Goal: Information Seeking & Learning: Check status

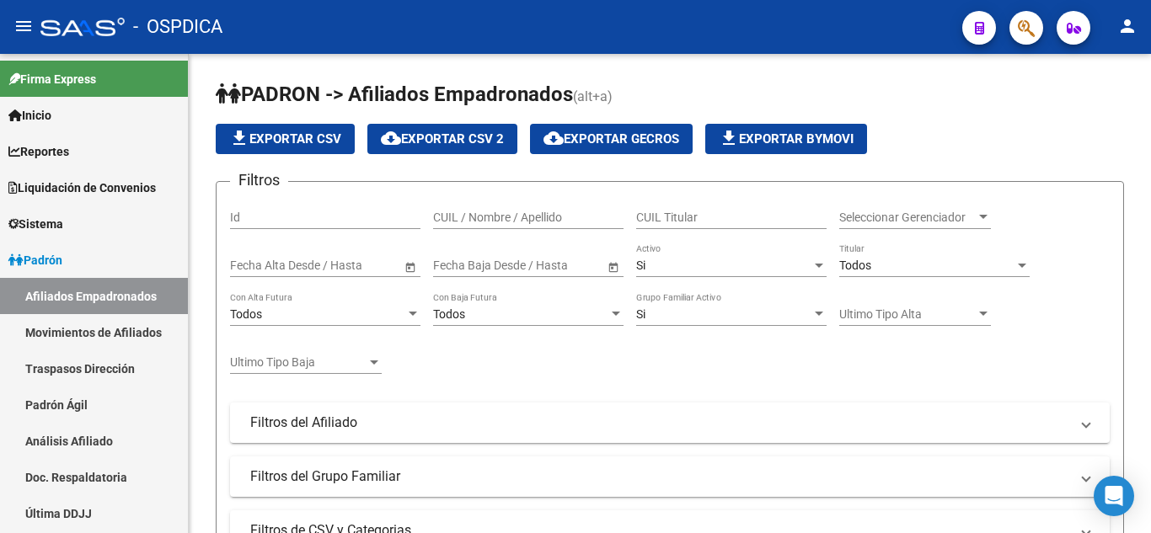
scroll to position [890, 0]
click at [73, 268] on link "Padrón" at bounding box center [94, 260] width 188 height 36
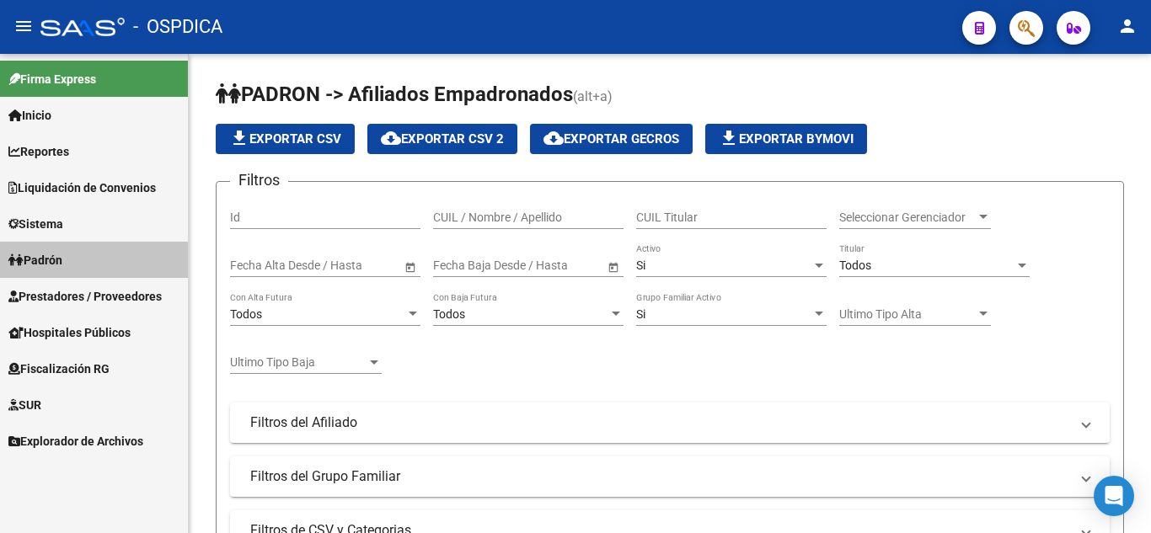
click at [76, 252] on link "Padrón" at bounding box center [94, 260] width 188 height 36
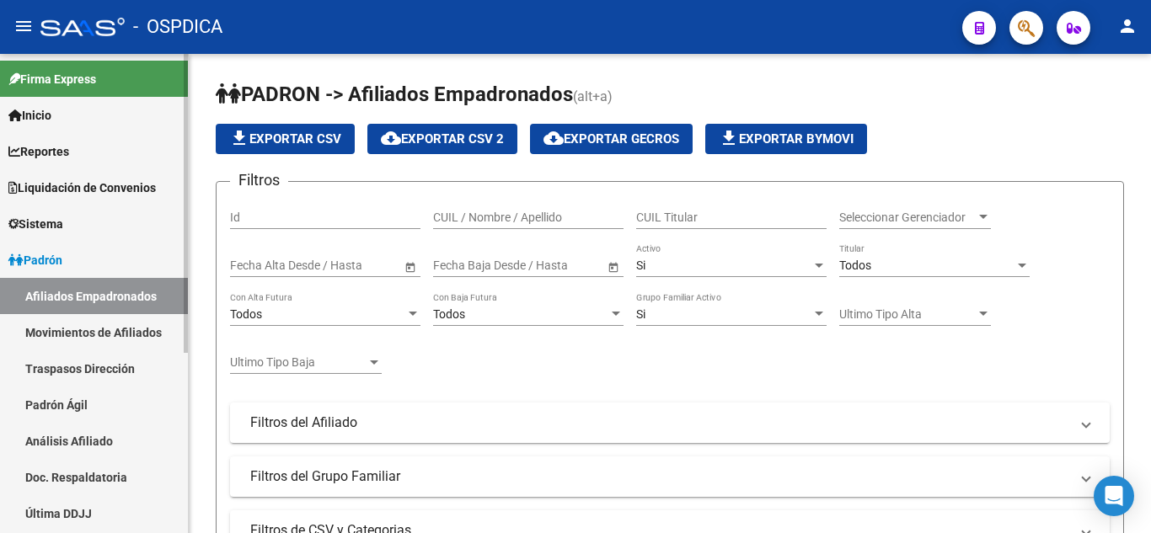
click at [115, 293] on link "Afiliados Empadronados" at bounding box center [94, 296] width 188 height 36
click at [510, 216] on input "CUIL / Nombre / Apellido" at bounding box center [528, 218] width 190 height 14
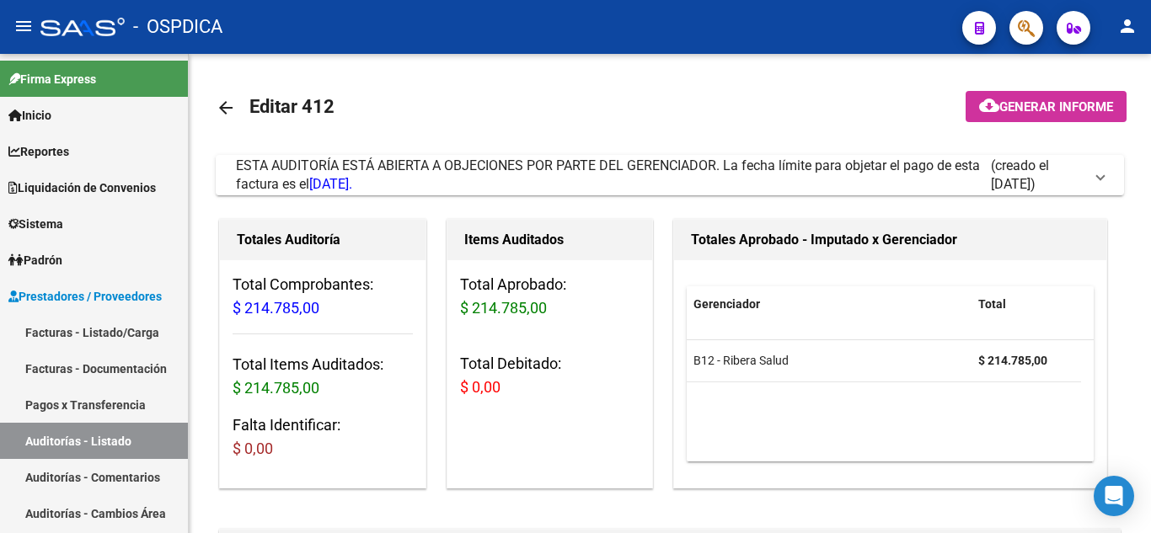
scroll to position [890, 0]
click at [70, 254] on link "Padrón" at bounding box center [94, 260] width 188 height 36
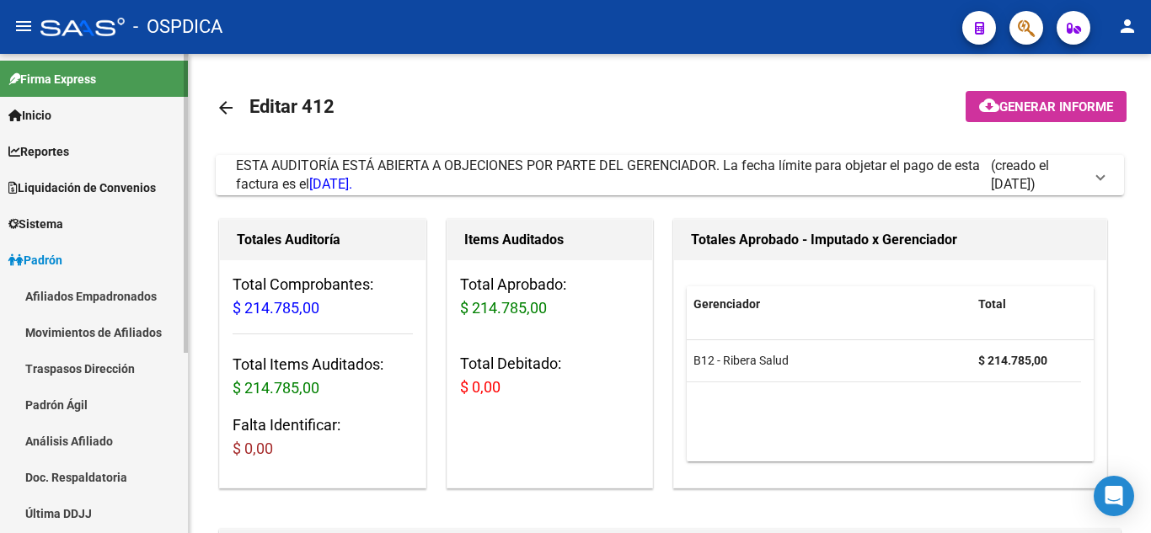
click at [80, 295] on link "Afiliados Empadronados" at bounding box center [94, 296] width 188 height 36
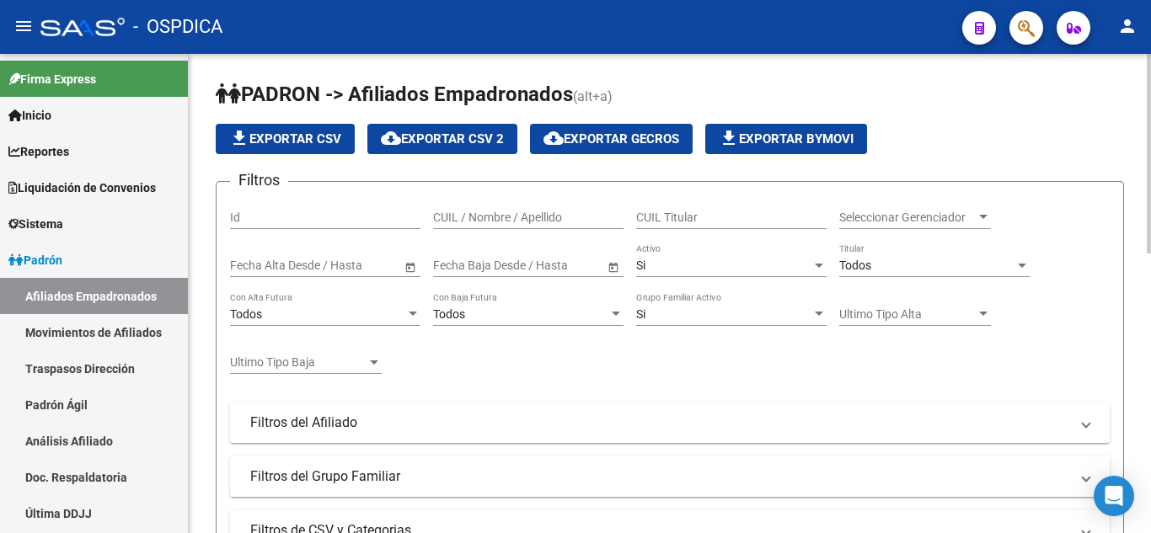
click at [520, 208] on div "CUIL / Nombre / Apellido" at bounding box center [528, 212] width 190 height 34
type input "23374892"
click at [971, 223] on span "Seleccionar Gerenciador" at bounding box center [907, 218] width 136 height 14
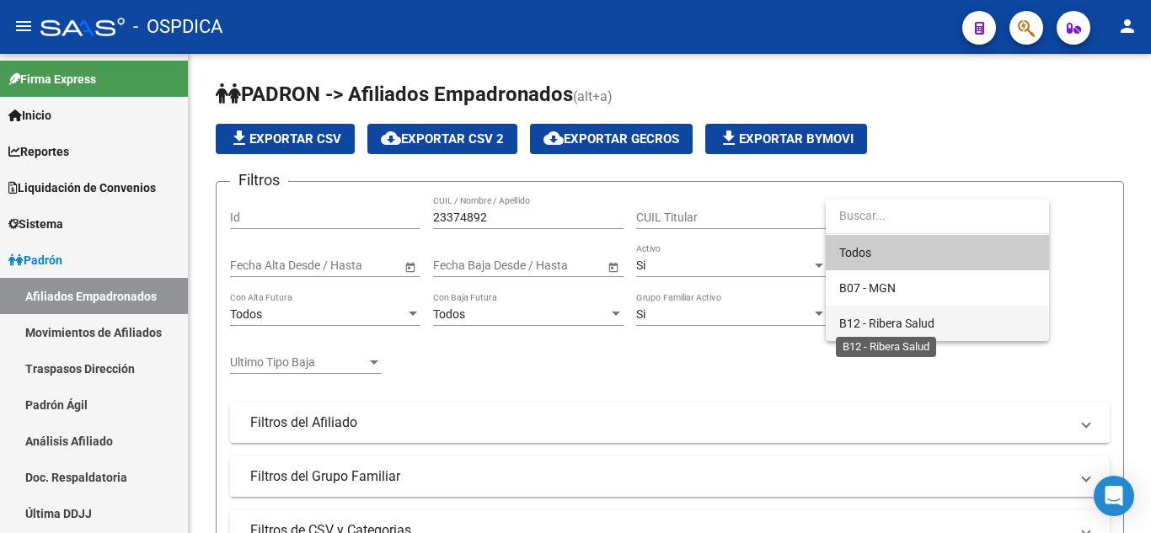
click at [922, 317] on span "B12 - Ribera Salud" at bounding box center [886, 323] width 95 height 13
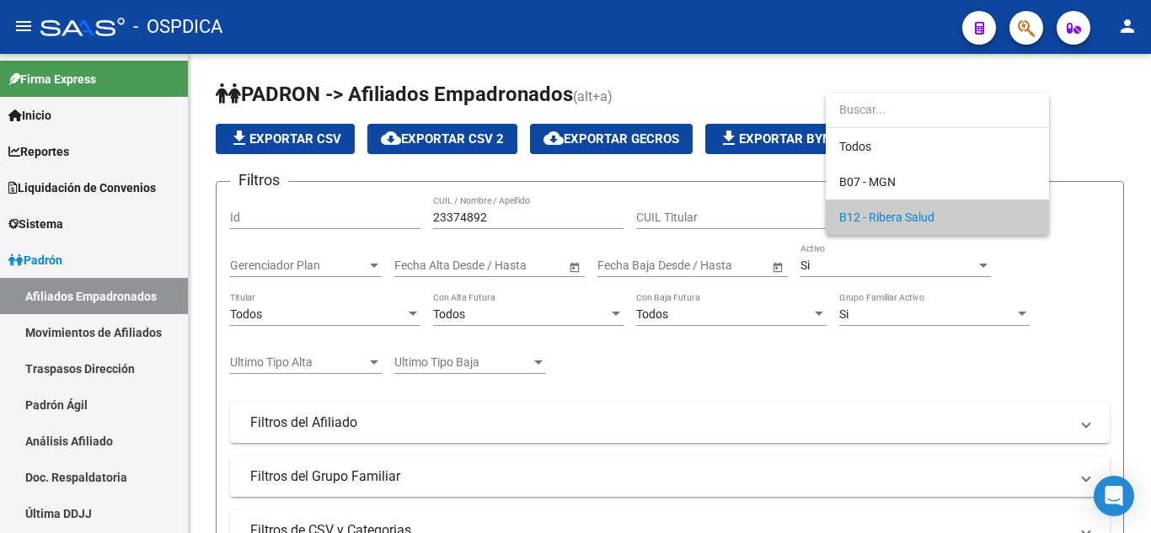
click at [900, 109] on input "dropdown search" at bounding box center [936, 109] width 223 height 35
click at [906, 211] on span "B12 - Ribera Salud" at bounding box center [886, 217] width 95 height 13
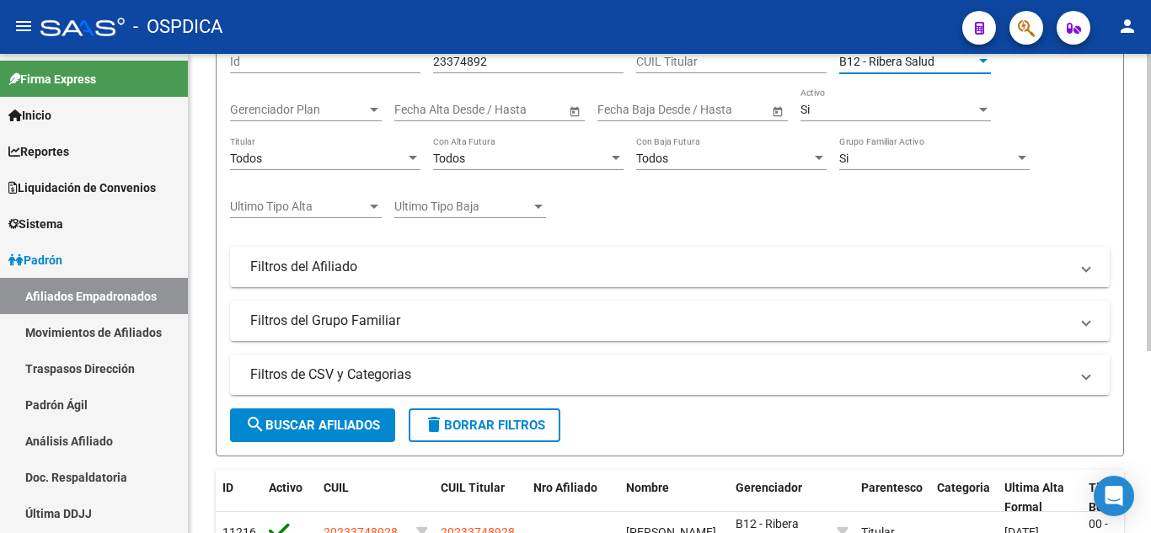
scroll to position [168, 0]
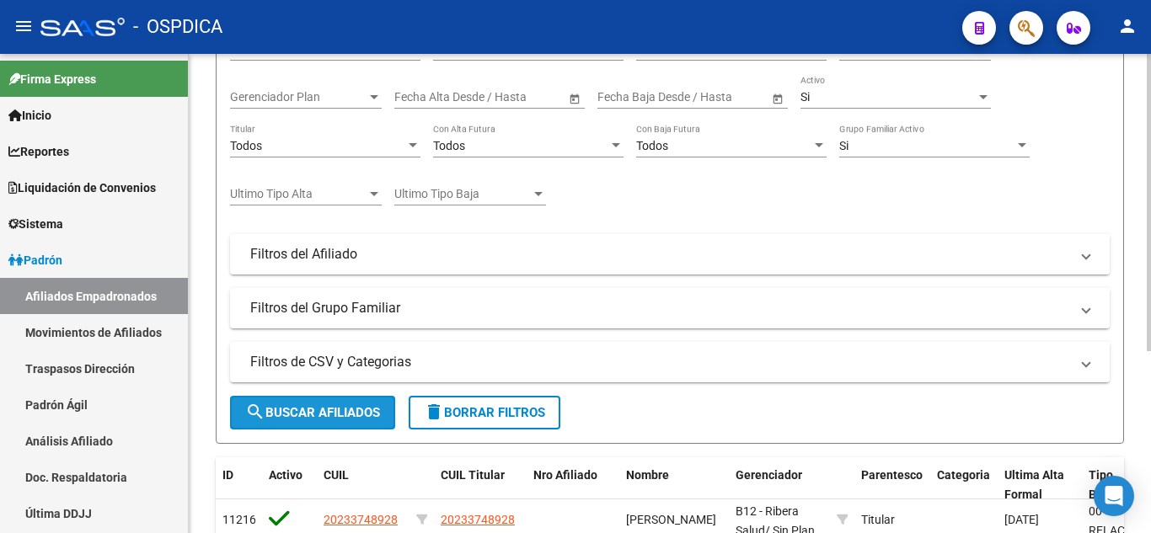
click at [292, 416] on span "search Buscar Afiliados" at bounding box center [312, 412] width 135 height 15
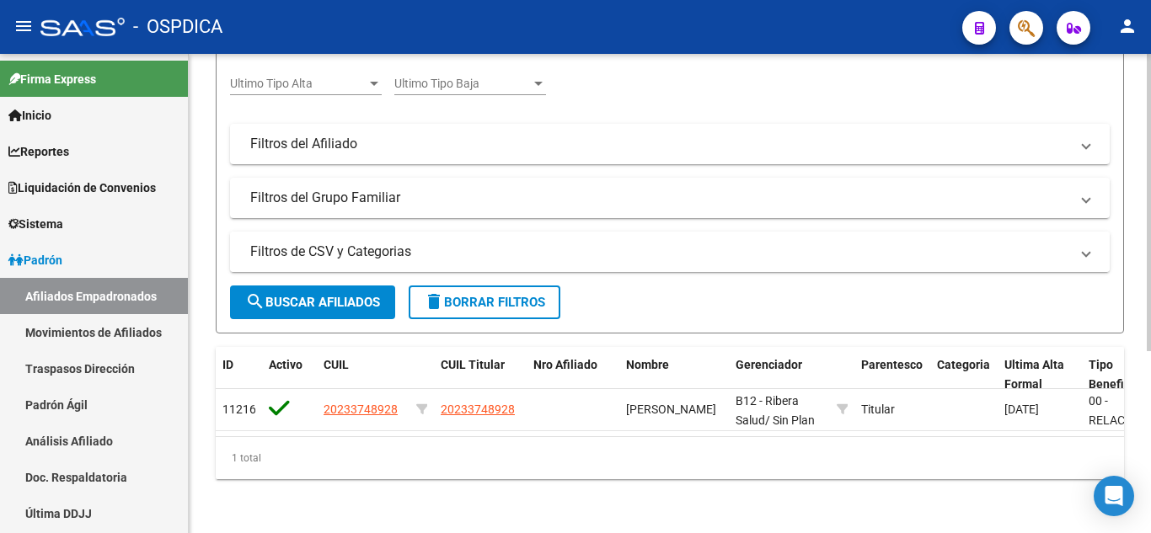
scroll to position [292, 0]
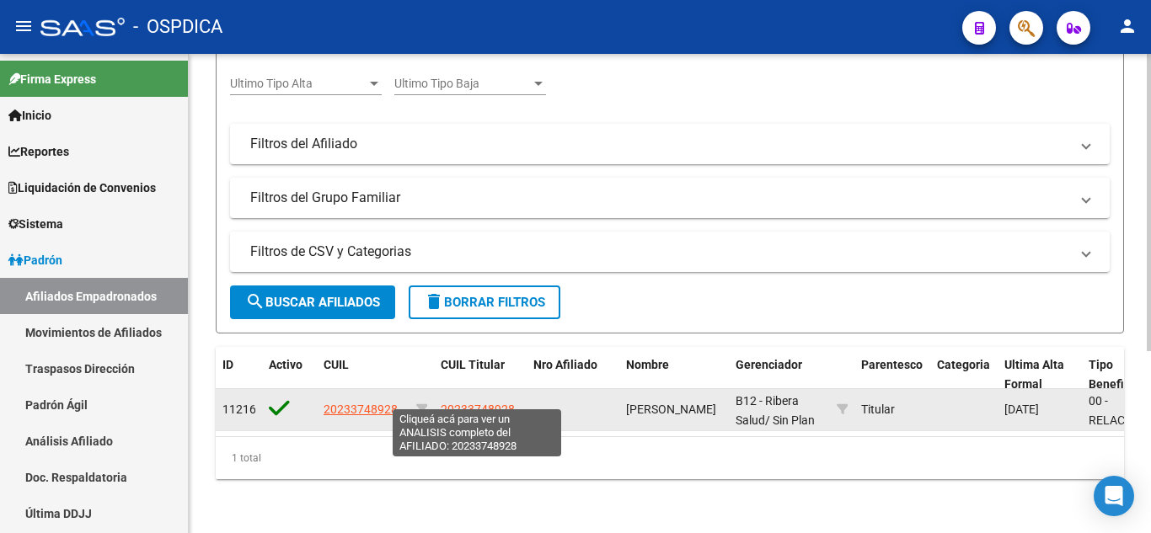
click at [451, 403] on span "20233748928" at bounding box center [478, 409] width 74 height 13
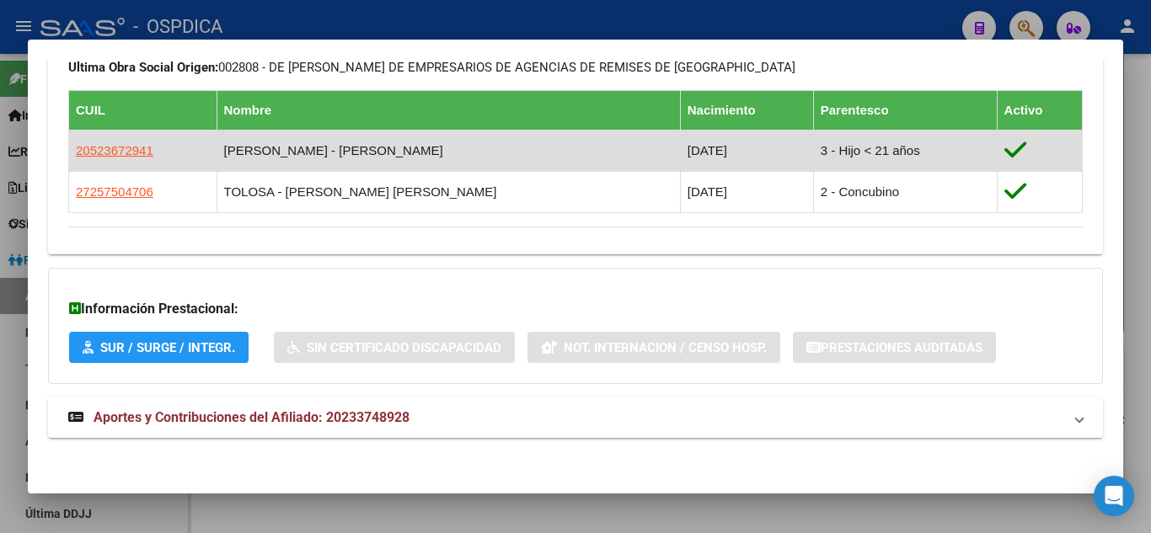
scroll to position [934, 0]
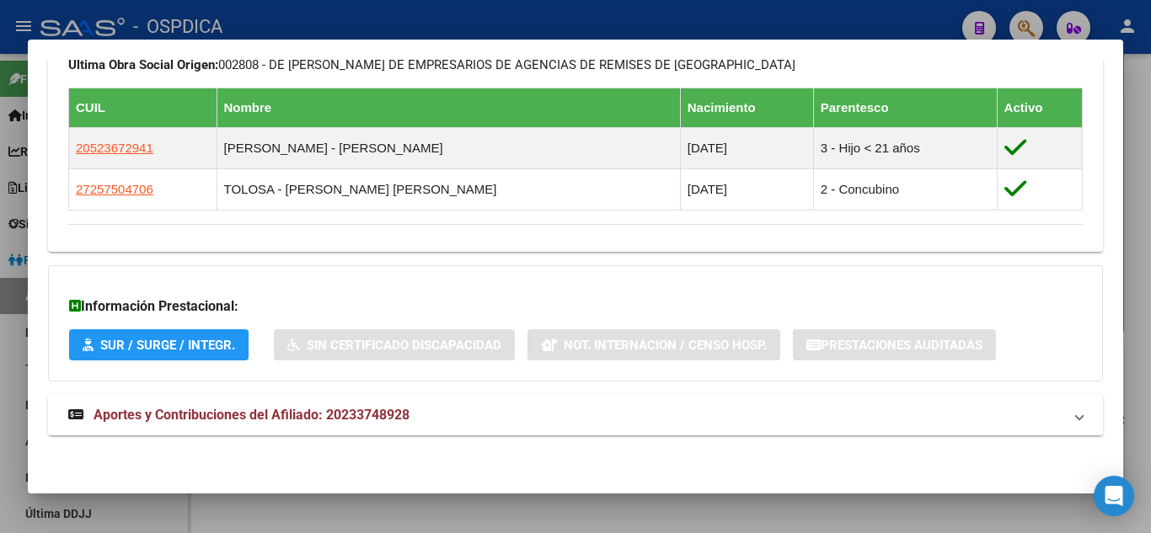
click at [226, 410] on span "Aportes y Contribuciones del Afiliado: 20233748928" at bounding box center [251, 415] width 316 height 16
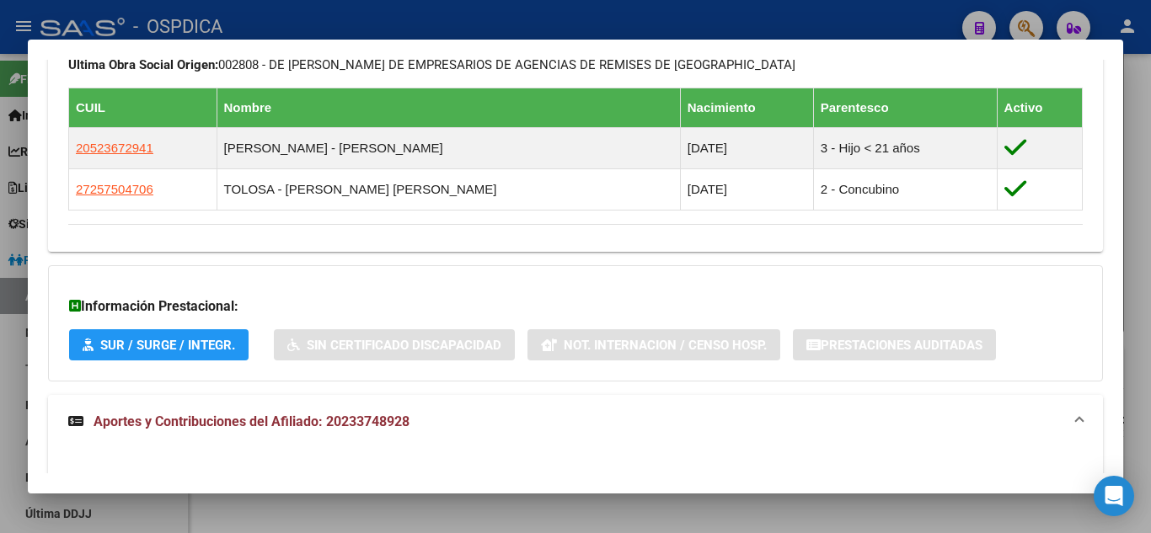
click at [248, 421] on span "Aportes y Contribuciones del Afiliado: 20233748928" at bounding box center [251, 422] width 316 height 16
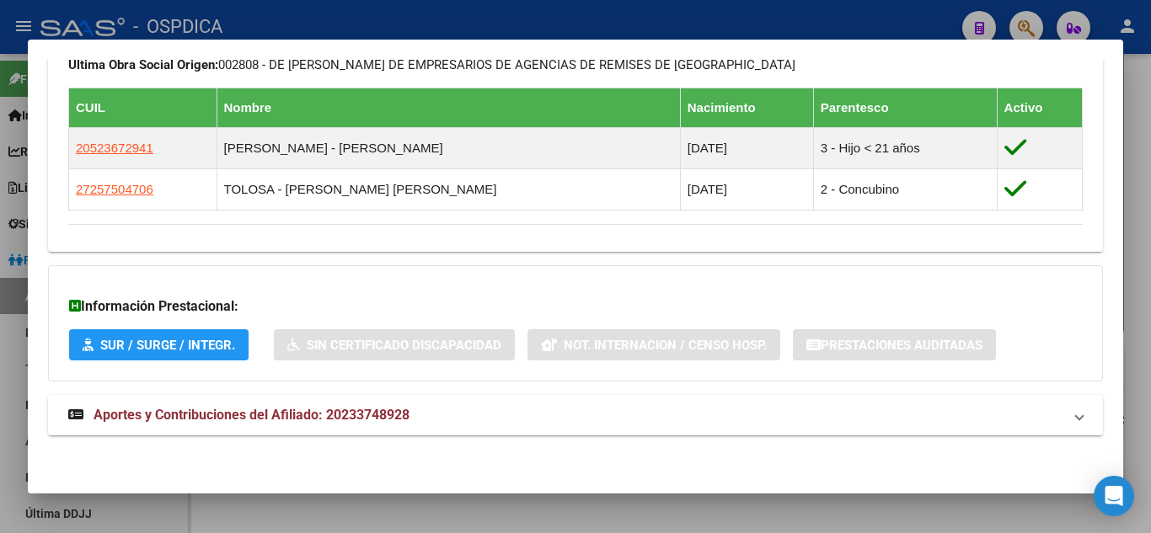
click at [911, 421] on mat-panel-title "Aportes y Contribuciones del Afiliado: 20233748928" at bounding box center [565, 415] width 994 height 20
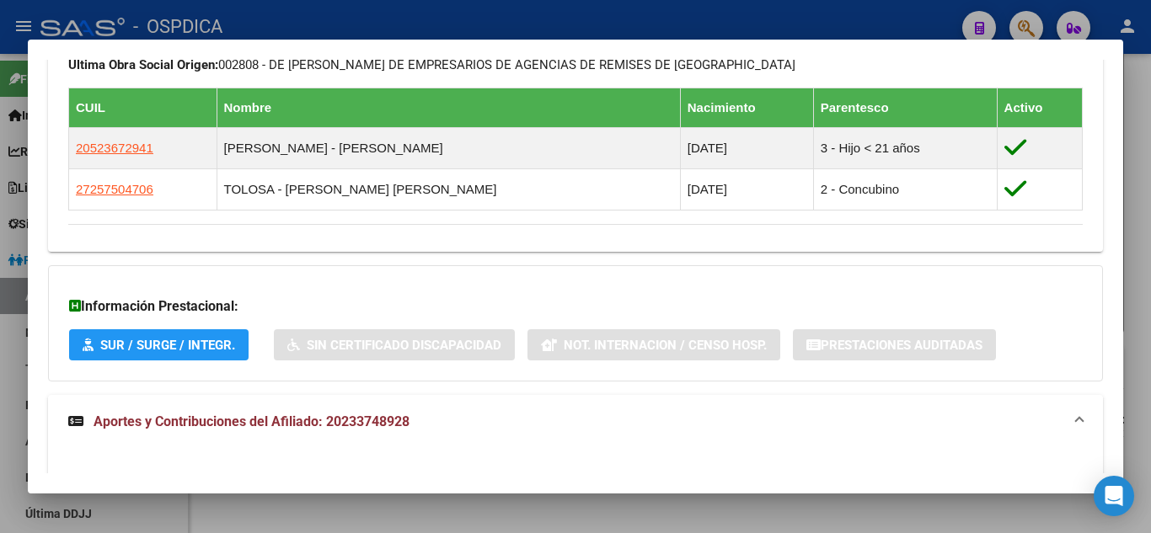
click at [352, 421] on span "Aportes y Contribuciones del Afiliado: 20233748928" at bounding box center [251, 422] width 316 height 16
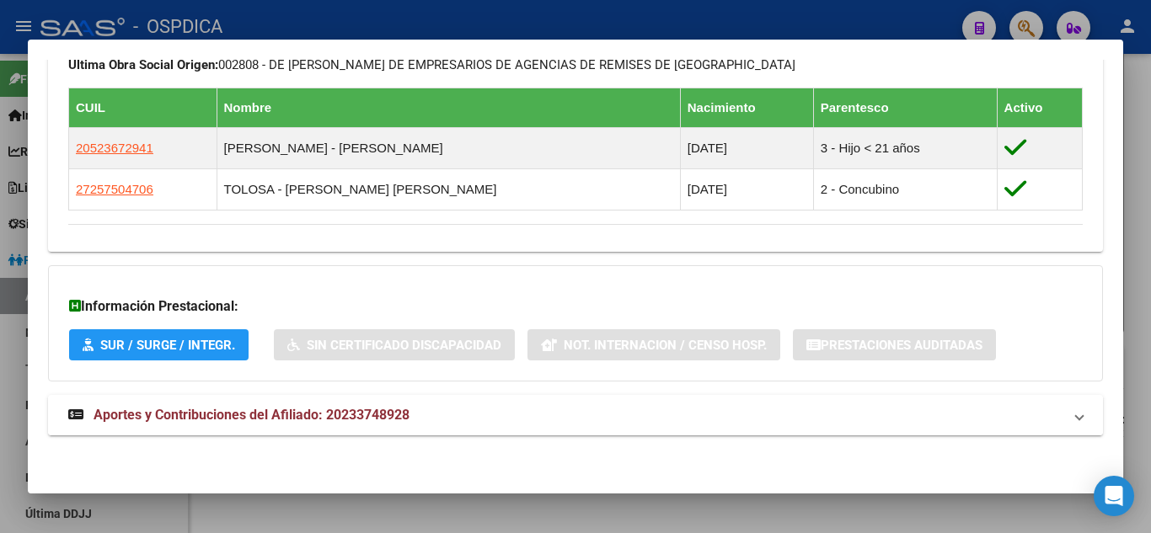
click at [88, 414] on strong "Aportes y Contribuciones del Afiliado: 20233748928" at bounding box center [238, 415] width 341 height 20
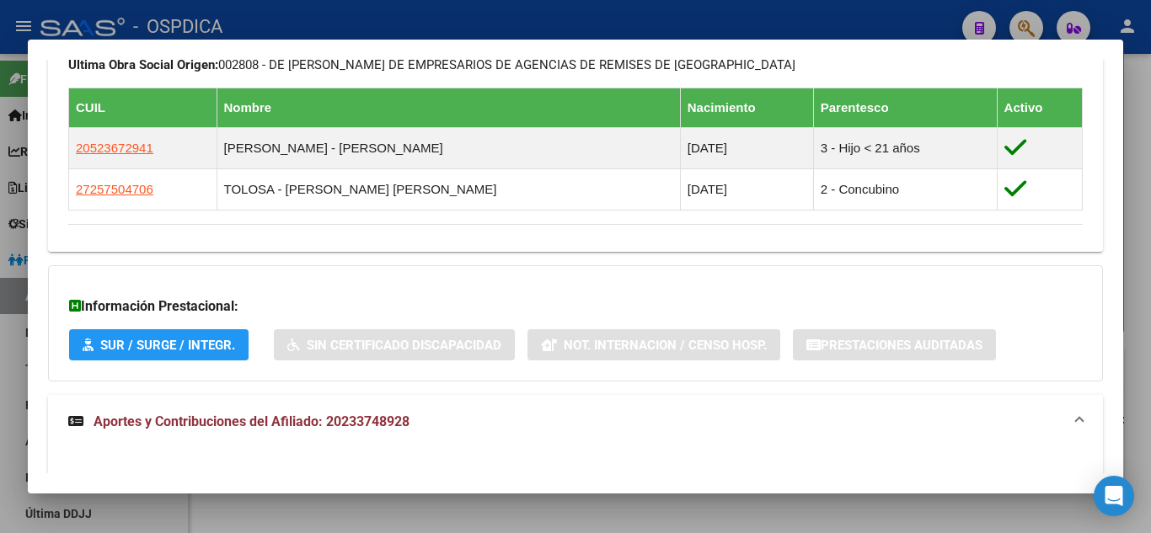
click at [105, 418] on span "Aportes y Contribuciones del Afiliado: 20233748928" at bounding box center [251, 422] width 316 height 16
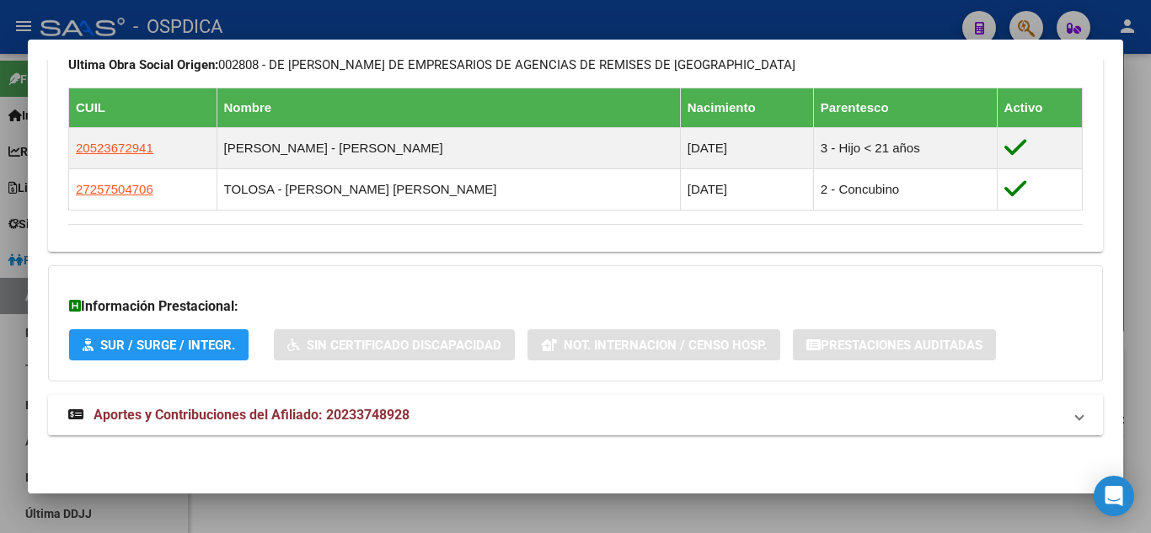
click at [214, 408] on span "Aportes y Contribuciones del Afiliado: 20233748928" at bounding box center [251, 415] width 316 height 16
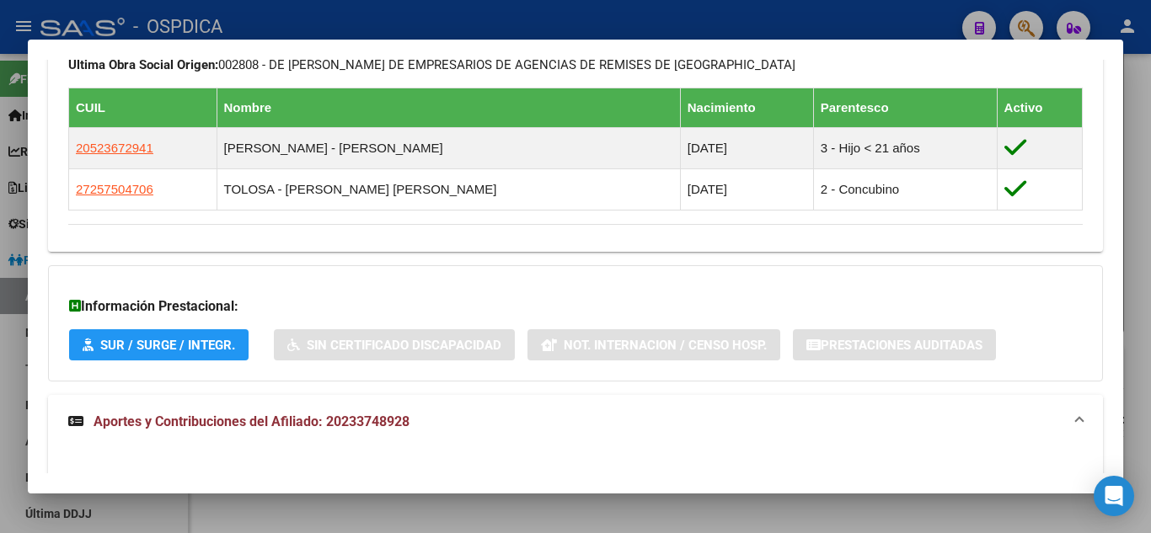
click at [214, 408] on mat-expansion-panel-header "Aportes y Contribuciones del Afiliado: 20233748928" at bounding box center [575, 422] width 1055 height 54
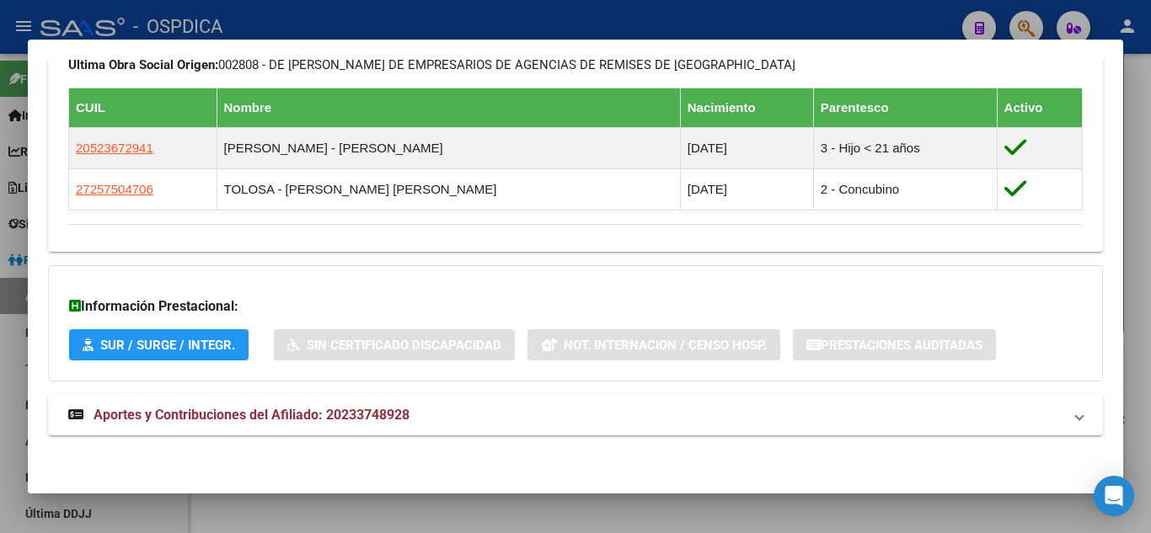
click at [168, 347] on span "SUR / SURGE / INTEGR." at bounding box center [167, 345] width 135 height 15
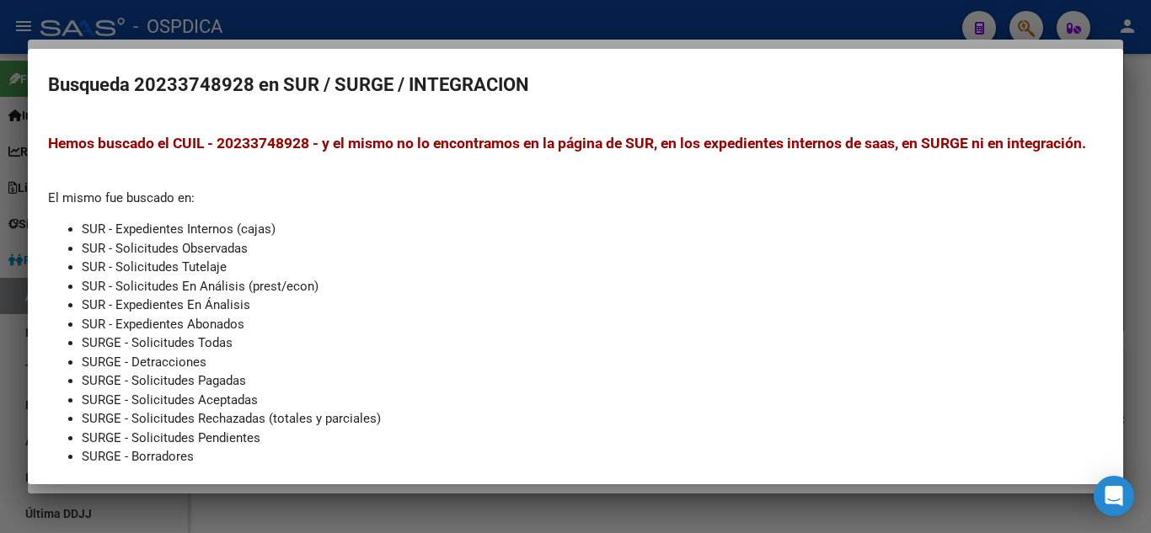
click at [1140, 93] on div at bounding box center [575, 266] width 1151 height 533
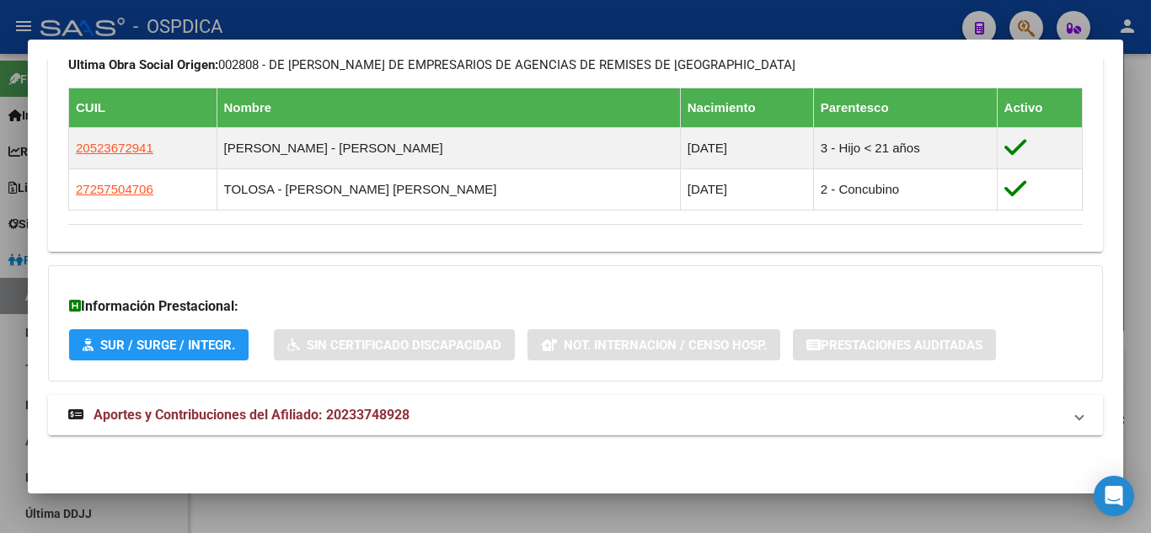
click at [81, 411] on icon at bounding box center [75, 414] width 15 height 13
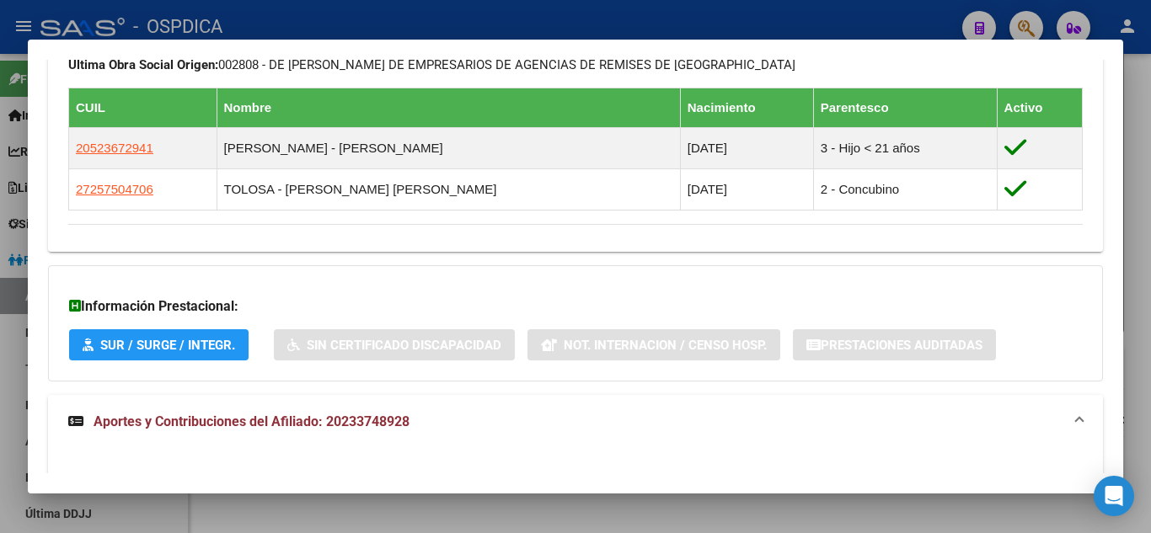
click at [134, 416] on span "Aportes y Contribuciones del Afiliado: 20233748928" at bounding box center [251, 422] width 316 height 16
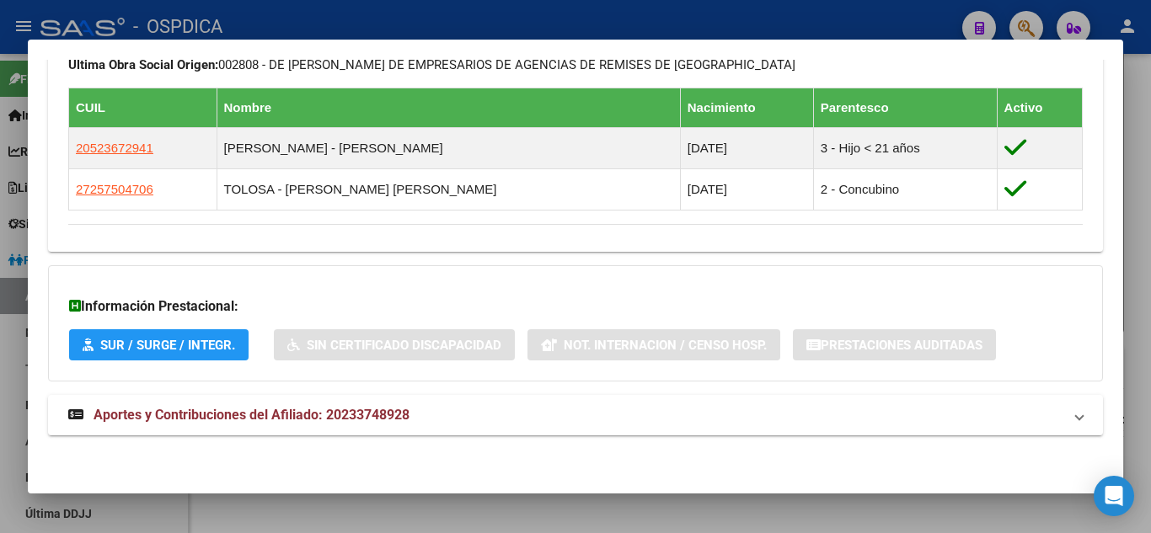
click at [1133, 115] on div at bounding box center [575, 266] width 1151 height 533
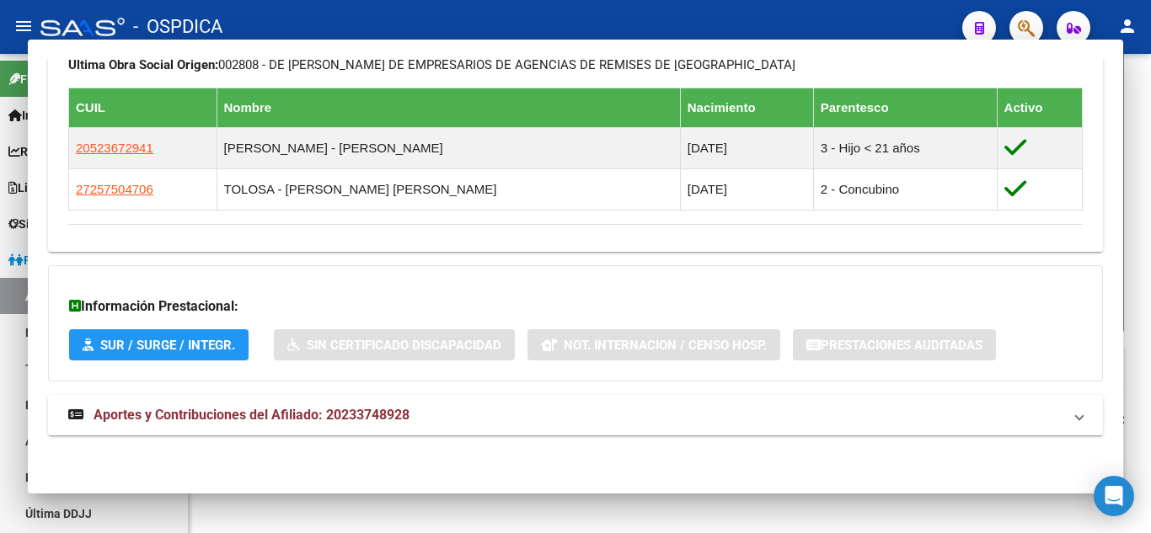
type textarea "20233748928"
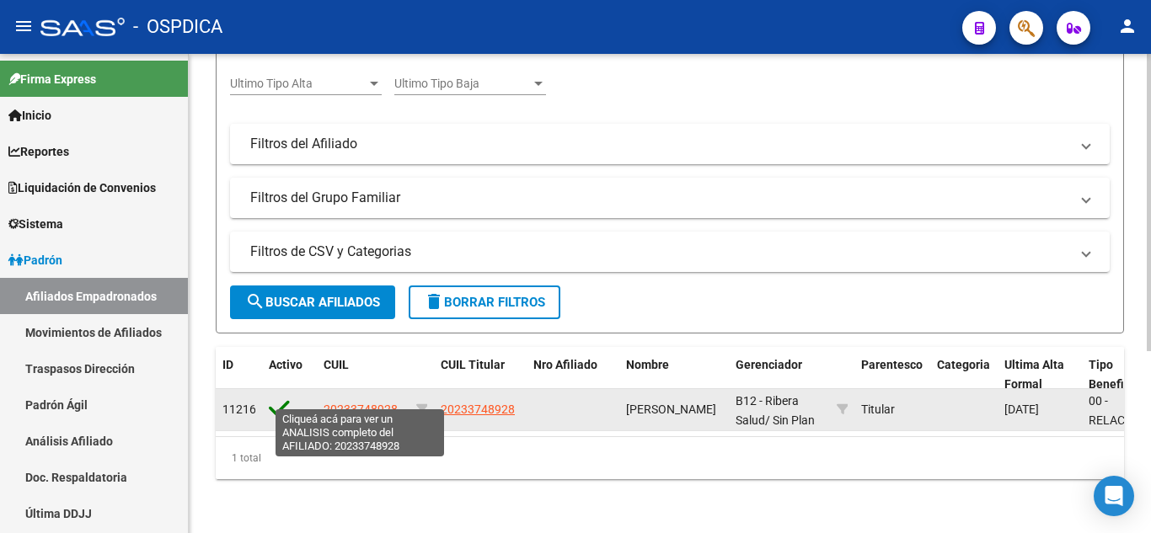
click at [345, 403] on span "20233748928" at bounding box center [360, 409] width 74 height 13
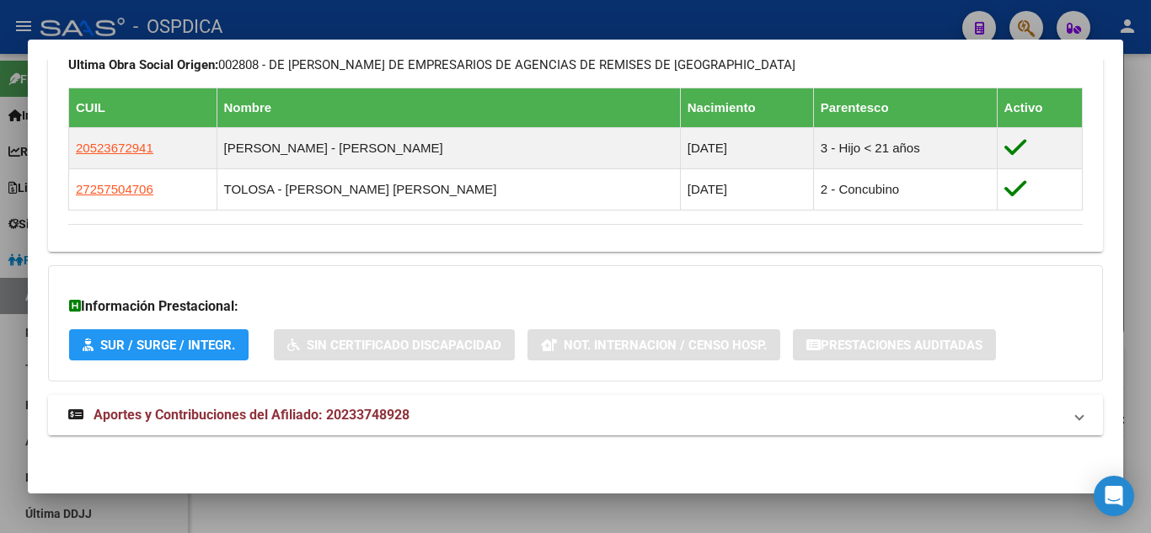
click at [307, 415] on span "Aportes y Contribuciones del Afiliado: 20233748928" at bounding box center [251, 415] width 316 height 16
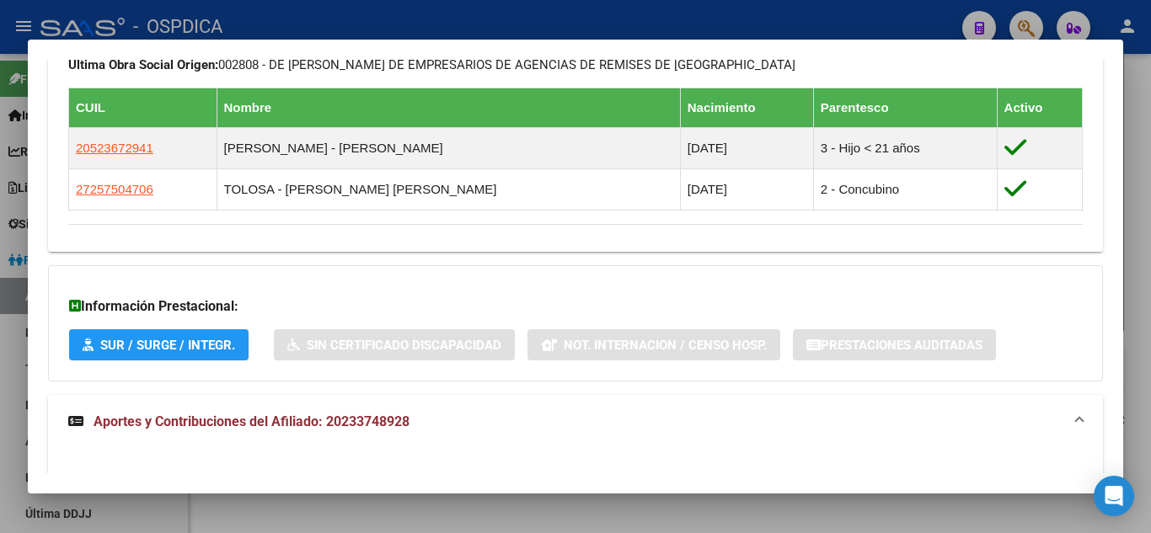
click at [291, 409] on mat-expansion-panel-header "Aportes y Contribuciones del Afiliado: 20233748928" at bounding box center [575, 422] width 1055 height 54
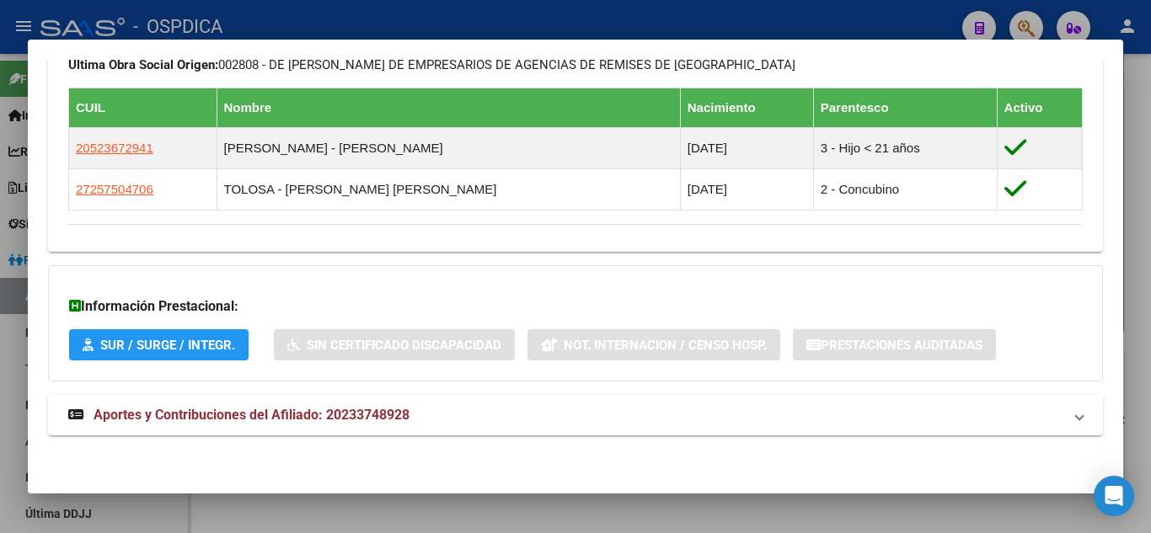
click at [291, 407] on span "Aportes y Contribuciones del Afiliado: 20233748928" at bounding box center [251, 415] width 316 height 16
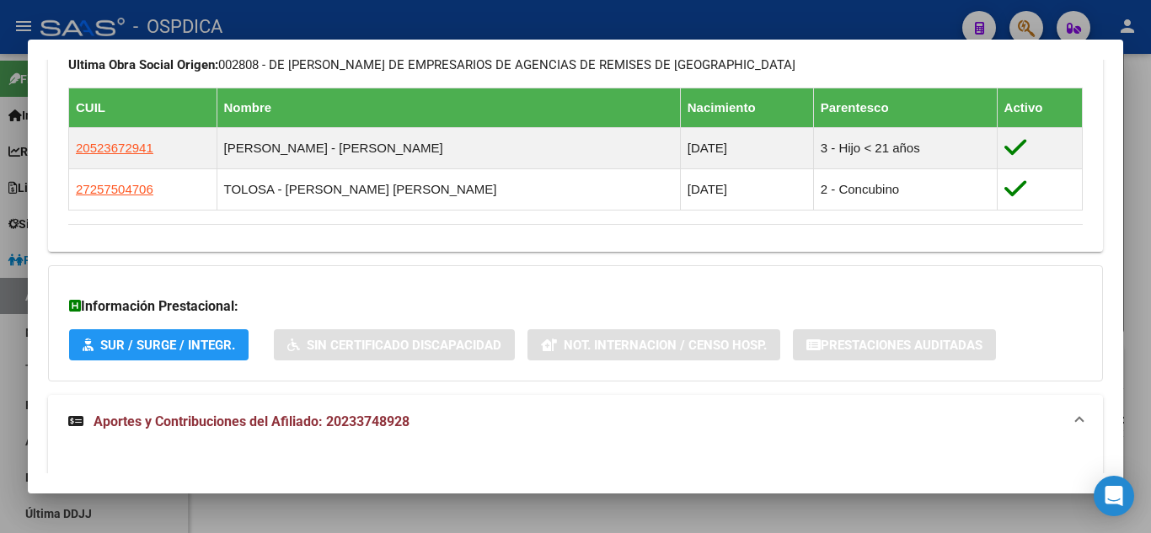
click at [1136, 162] on div at bounding box center [575, 266] width 1151 height 533
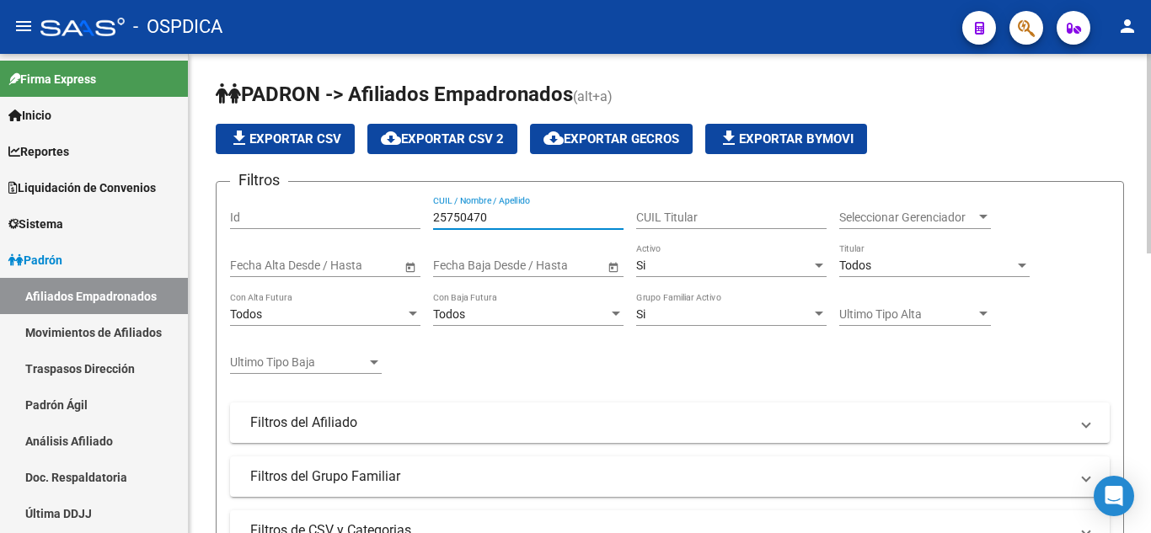
type input "25750470"
click at [980, 222] on div at bounding box center [982, 217] width 15 height 13
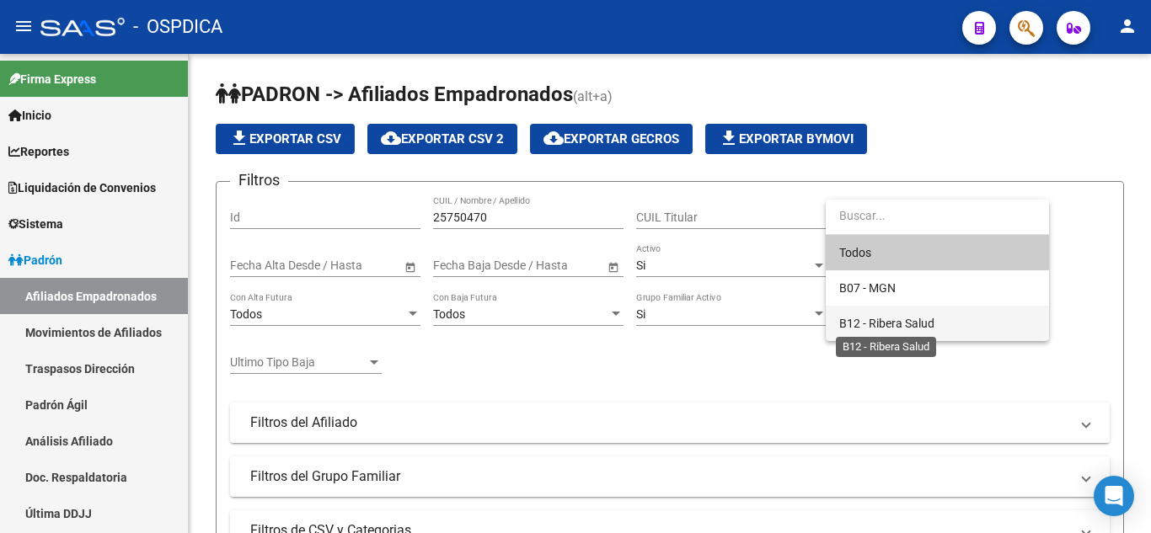
click at [930, 321] on span "B12 - Ribera Salud" at bounding box center [886, 323] width 95 height 13
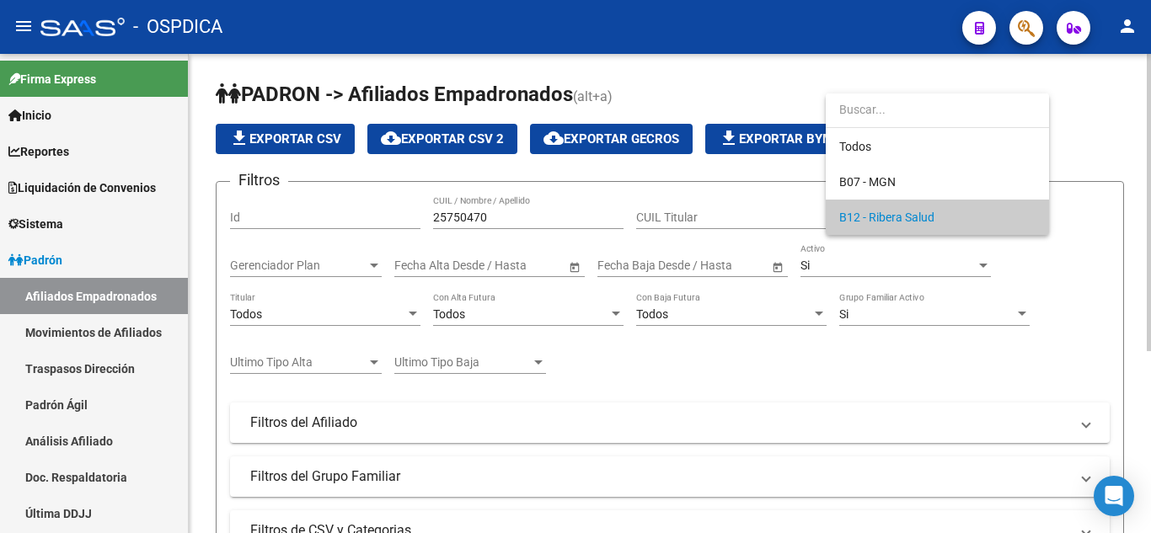
click at [1131, 302] on div at bounding box center [575, 266] width 1151 height 533
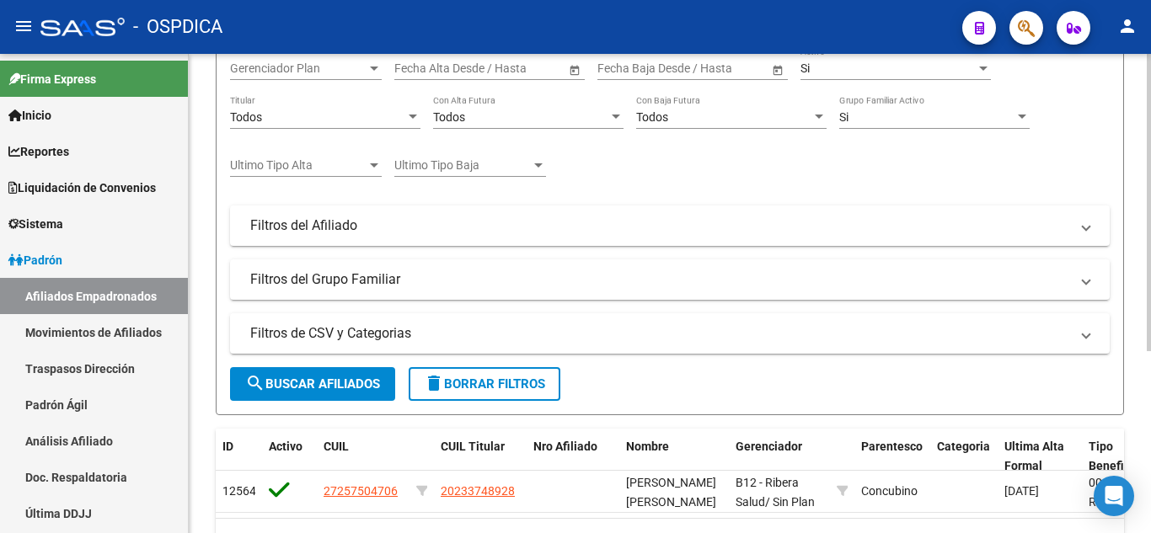
scroll to position [292, 0]
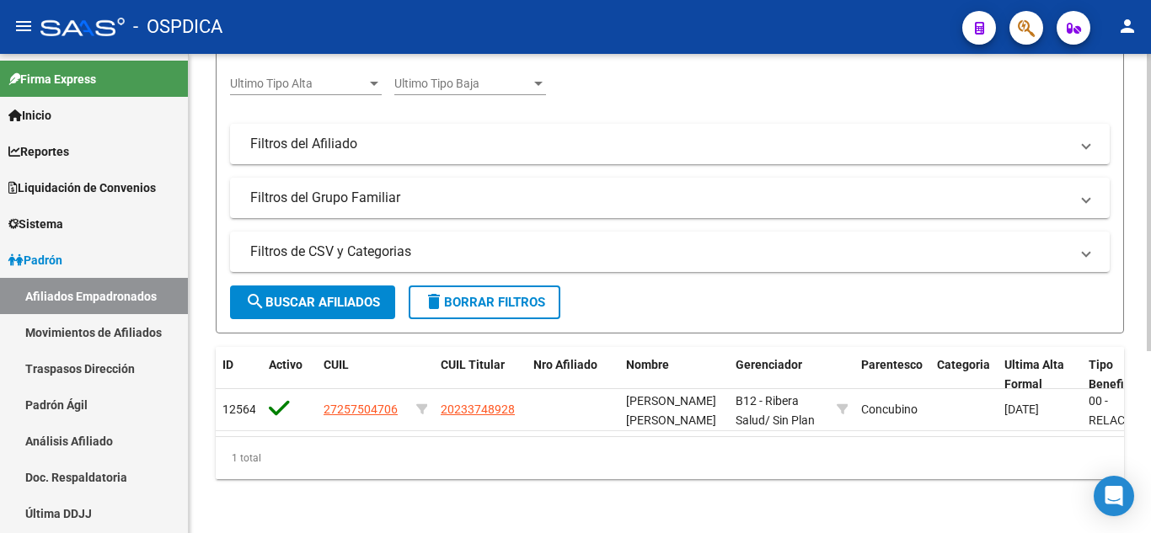
click at [200, 88] on div "PADRON -> Afiliados Empadronados (alt+a) file_download Exportar CSV cloud_downl…" at bounding box center [670, 154] width 962 height 758
